Goal: Check status: Check status

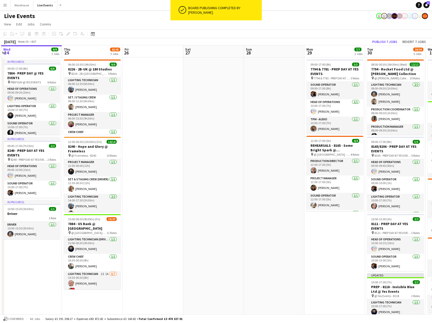
scroll to position [0, 222]
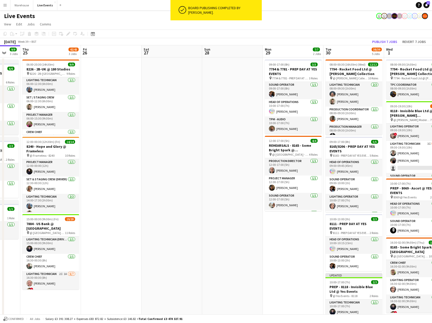
drag, startPoint x: 297, startPoint y: 119, endPoint x: 196, endPoint y: 122, distance: 101.1
click at [196, 122] on app-calendar-viewport "Sun 21 9/9 1 Job Mon 22 24/25 5 Jobs Tue 23 53/53 5 Jobs Wed 24 9/9 3 Jobs Thu …" at bounding box center [216, 300] width 432 height 510
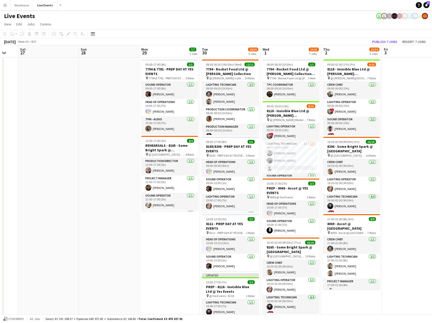
drag, startPoint x: 242, startPoint y: 132, endPoint x: 118, endPoint y: 141, distance: 124.5
click at [118, 141] on app-calendar-viewport "Tue 23 53/53 5 Jobs Wed 24 9/9 3 Jobs Thu 25 42/43 3 Jobs Fri 26 Sat 27 Sun 28 …" at bounding box center [216, 300] width 432 height 510
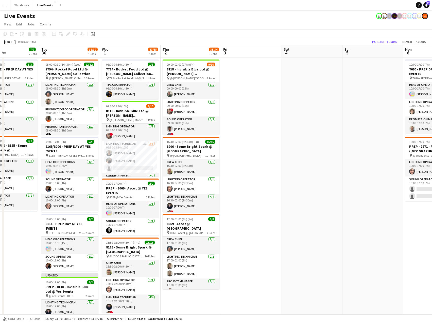
scroll to position [0, 252]
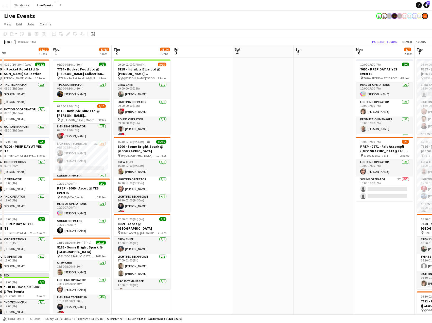
drag, startPoint x: 411, startPoint y: 150, endPoint x: 202, endPoint y: 159, distance: 209.5
click at [202, 159] on app-calendar-viewport "Fri 26 Sat 27 Sun 28 Mon 29 7/7 2 Jobs Tue 30 38/39 5 Jobs Wed 1 53/55 7 Jobs T…" at bounding box center [216, 300] width 432 height 510
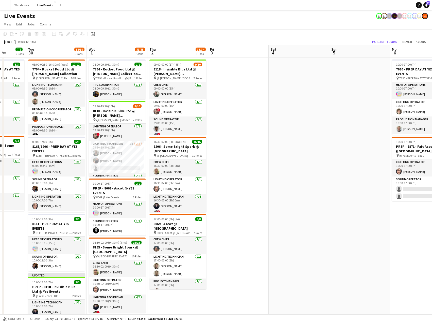
scroll to position [0, 158]
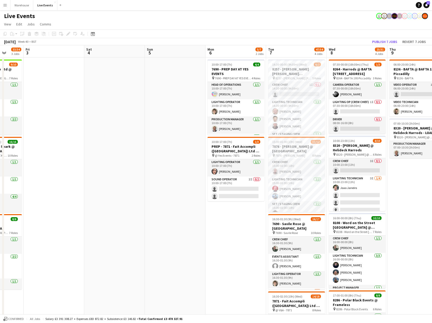
drag, startPoint x: 335, startPoint y: 156, endPoint x: 187, endPoint y: 161, distance: 148.9
click at [187, 161] on app-calendar-viewport "Tue 30 38/39 5 Jobs Wed 1 53/55 7 Jobs Thu 2 33/34 3 Jobs Fri 3 Sat 4 Sun 5 Mon…" at bounding box center [216, 300] width 432 height 510
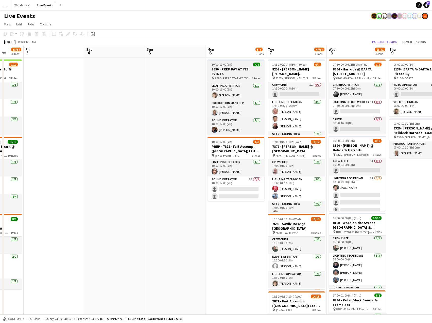
scroll to position [0, 0]
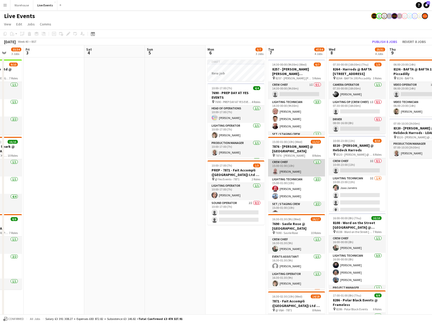
click at [291, 170] on app-card-role "Crew Chief [DATE] 15:00-01:00 (10h) [PERSON_NAME]" at bounding box center [296, 167] width 57 height 17
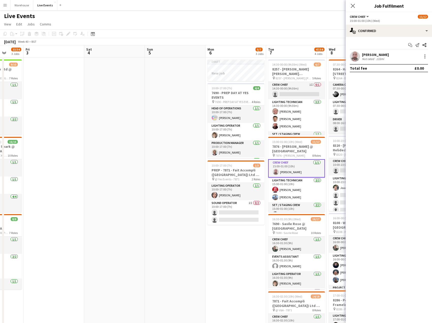
click at [358, 59] on app-user-avatar at bounding box center [355, 56] width 10 height 10
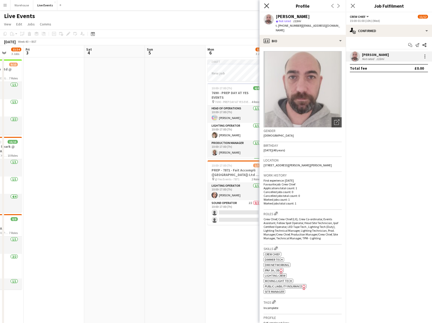
click at [266, 5] on icon "Close pop-in" at bounding box center [266, 5] width 5 height 5
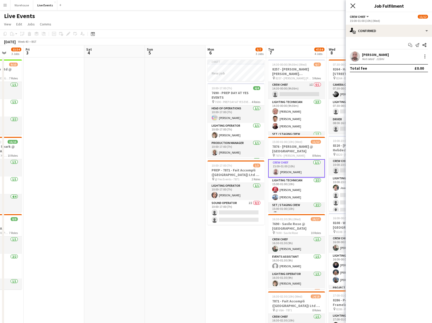
click at [352, 8] on icon "Close pop-in" at bounding box center [353, 5] width 5 height 5
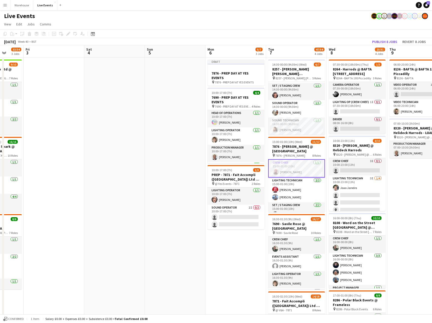
click at [299, 167] on app-card-role "Crew Chief [DATE] 15:00-01:00 (10h) [PERSON_NAME]" at bounding box center [296, 168] width 57 height 18
click at [281, 162] on app-card-role "Crew Chief [DATE] 15:00-01:00 (10h) [PERSON_NAME]" at bounding box center [296, 167] width 57 height 17
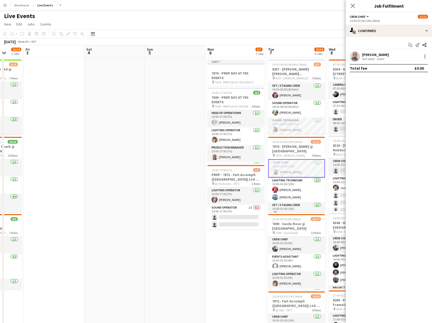
click at [367, 54] on div "[PERSON_NAME]" at bounding box center [375, 54] width 27 height 5
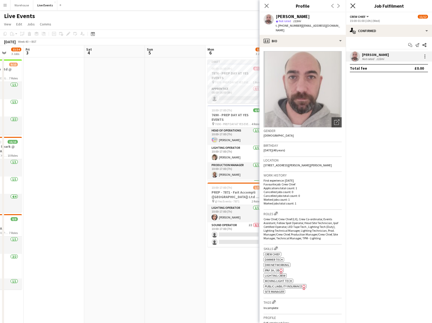
click at [352, 7] on icon at bounding box center [353, 5] width 5 height 5
